Goal: Check status: Check status

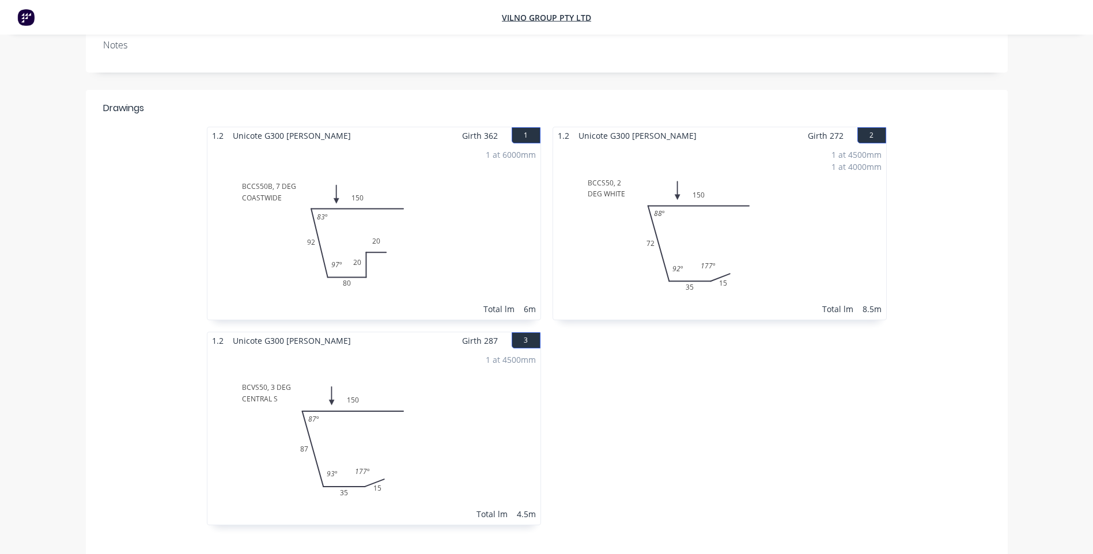
scroll to position [231, 0]
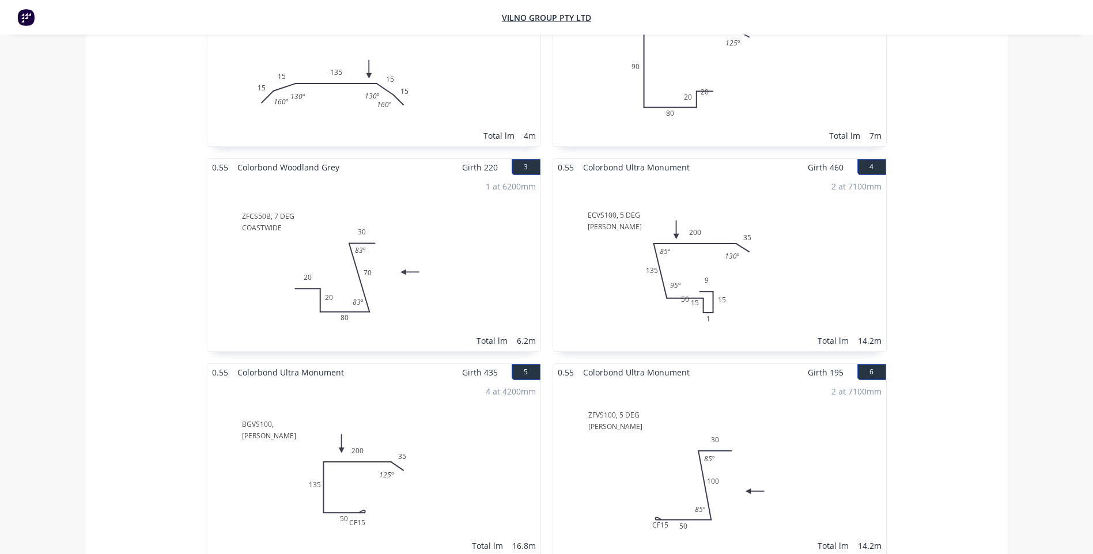
scroll to position [461, 0]
